Goal: Task Accomplishment & Management: Use online tool/utility

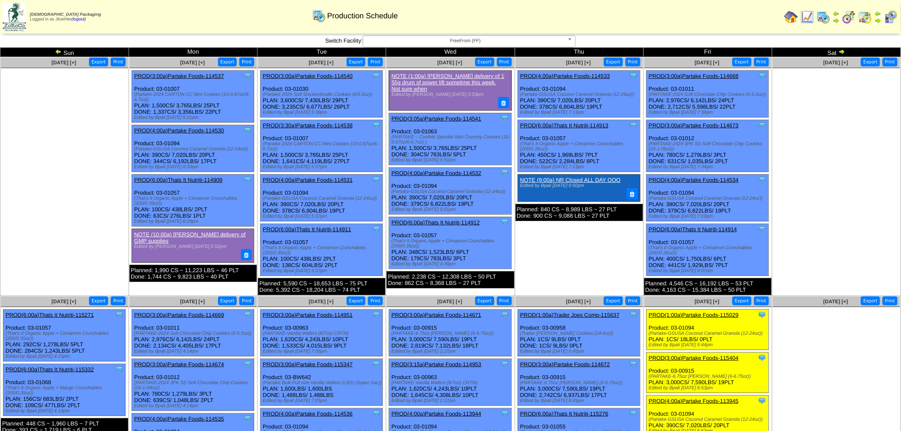
click at [840, 49] on img at bounding box center [841, 51] width 7 height 7
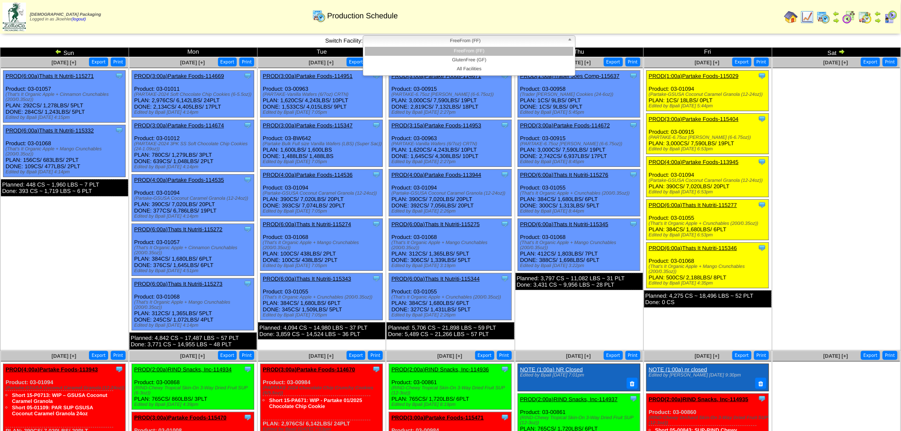
click at [501, 41] on span "FreeFrom (FF)" at bounding box center [466, 41] width 198 height 10
click at [469, 62] on li "GlutenFree (GF)" at bounding box center [469, 60] width 209 height 9
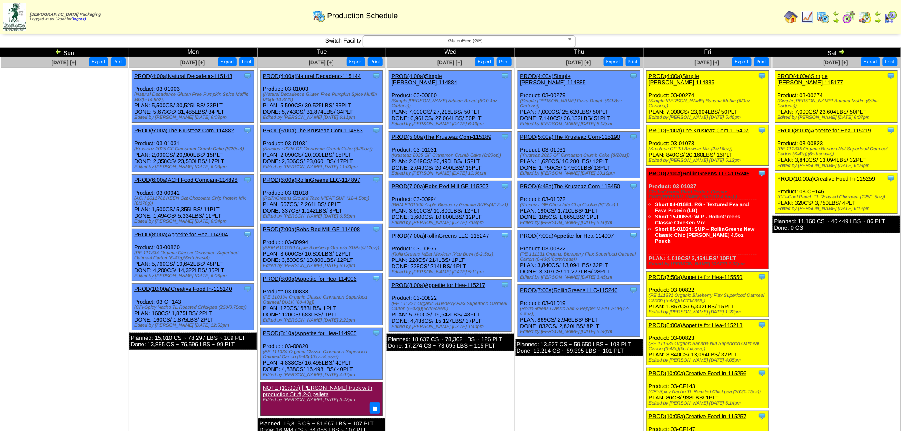
click at [565, 74] on link "PROD(4:00a)Simple [PERSON_NAME]-114885" at bounding box center [553, 79] width 66 height 13
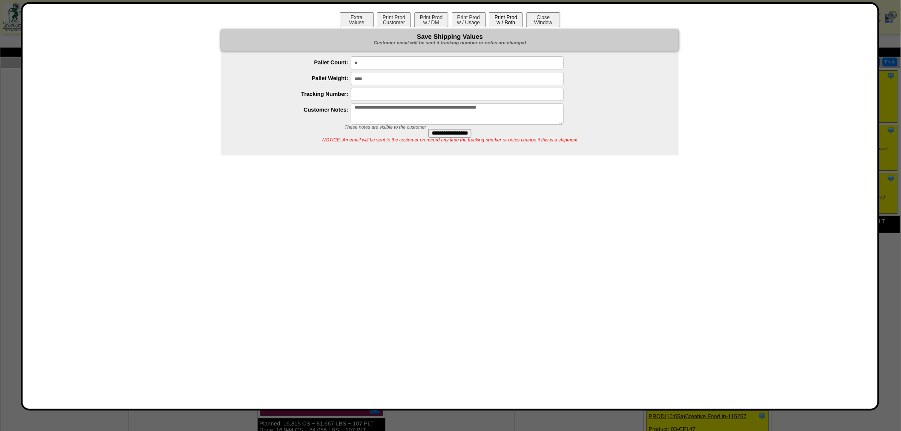
click at [505, 16] on button "Print Prod w / Both" at bounding box center [506, 19] width 34 height 15
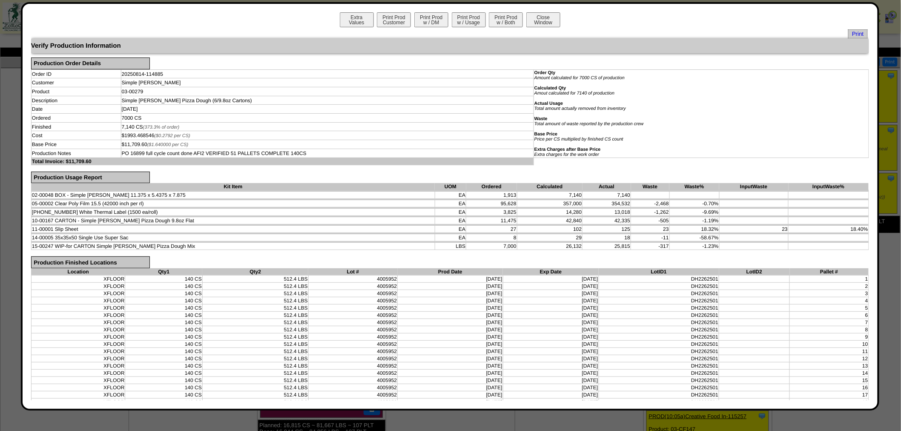
drag, startPoint x: 536, startPoint y: 18, endPoint x: 528, endPoint y: 27, distance: 12.0
click at [536, 18] on button "Close Window" at bounding box center [543, 19] width 34 height 15
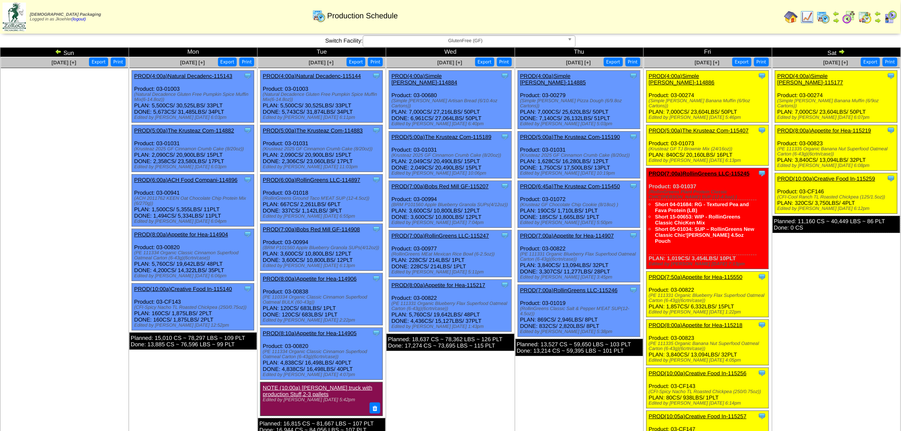
click at [563, 75] on link "PROD(4:00a)Simple [PERSON_NAME]-114885" at bounding box center [553, 79] width 66 height 13
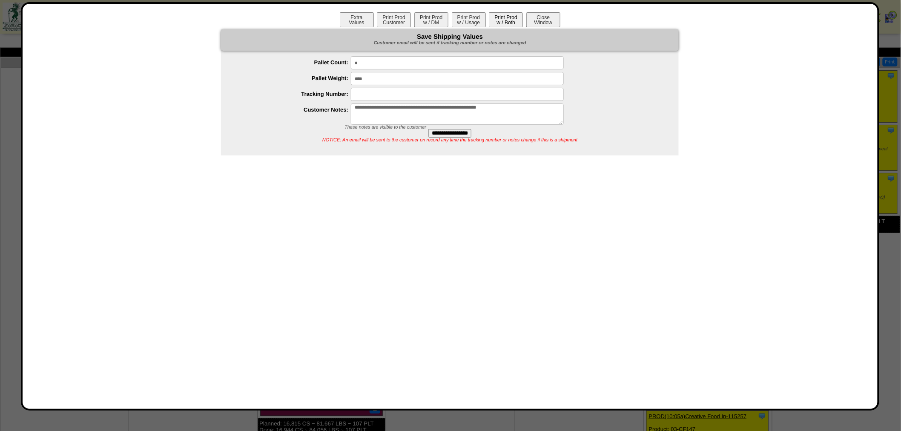
click at [510, 19] on button "Print Prod w / Both" at bounding box center [506, 19] width 34 height 15
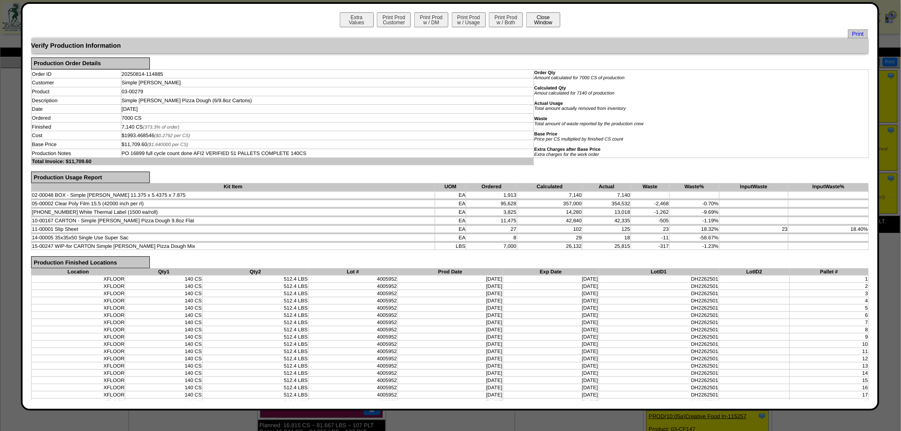
click at [534, 18] on button "Close Window" at bounding box center [543, 19] width 34 height 15
